Goal: Task Accomplishment & Management: Use online tool/utility

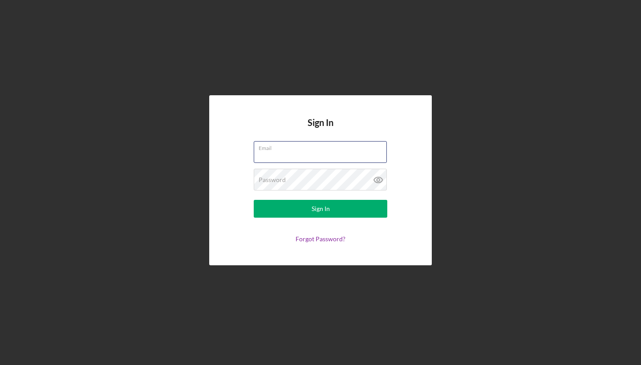
type input "[EMAIL_ADDRESS][DOMAIN_NAME]"
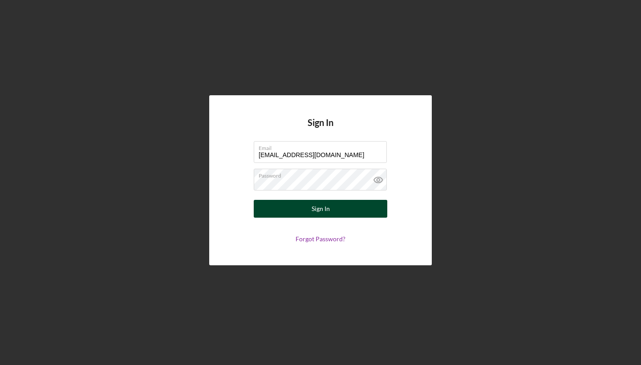
click at [304, 214] on button "Sign In" at bounding box center [320, 209] width 133 height 18
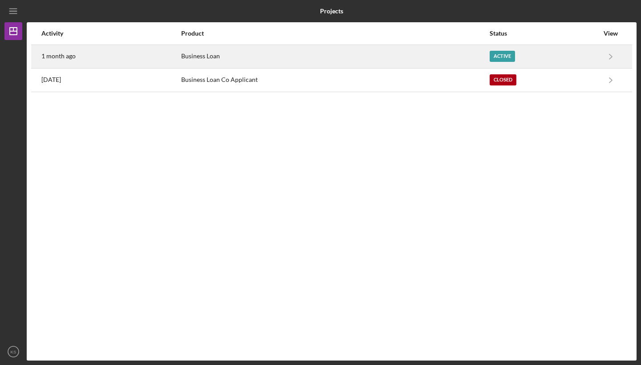
click at [176, 56] on div "1 month ago" at bounding box center [110, 56] width 139 height 22
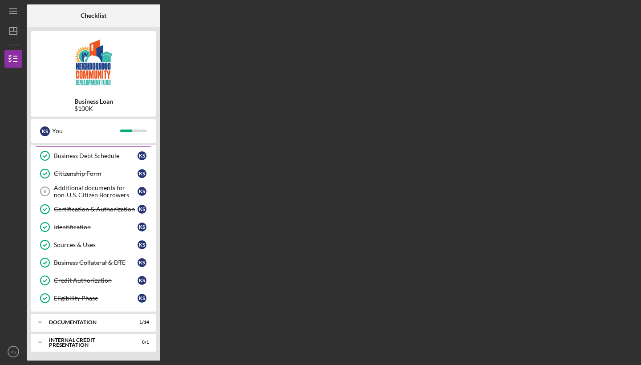
scroll to position [70, 0]
click at [88, 326] on div "Icon/Expander documentation 1 / 14" at bounding box center [93, 322] width 125 height 18
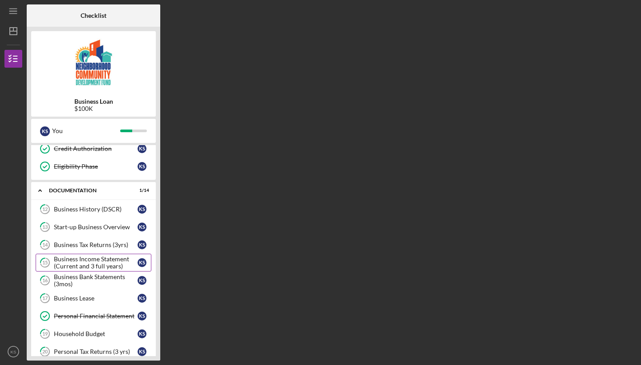
scroll to position [199, 0]
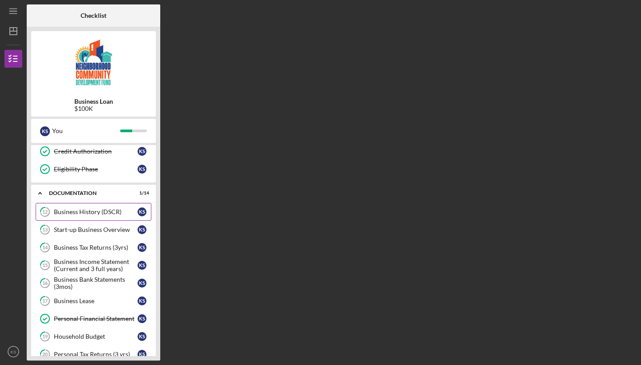
click at [93, 212] on div "Business History (DSCR)" at bounding box center [96, 211] width 84 height 7
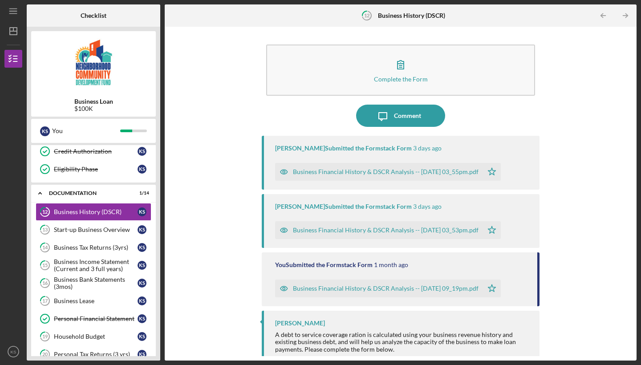
click at [372, 284] on div "Business Financial History & DSCR Analysis -- [DATE] 09_19pm.pdf" at bounding box center [379, 288] width 208 height 18
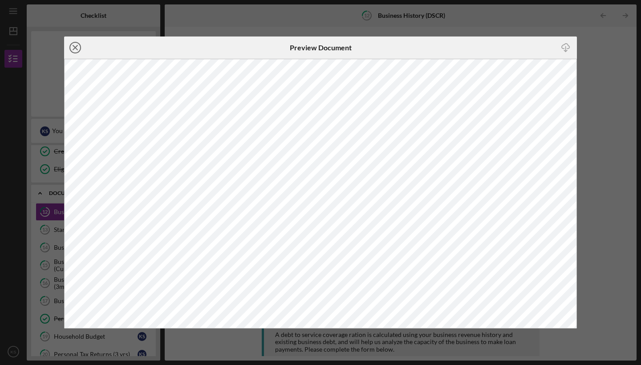
click at [76, 44] on icon "Icon/Close" at bounding box center [75, 47] width 22 height 22
